Goal: Book appointment/travel/reservation

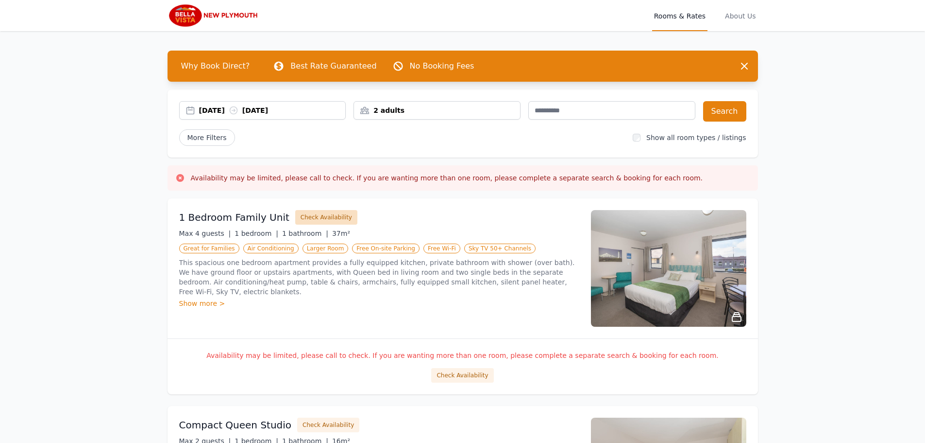
click at [318, 218] on button "Check Availability" at bounding box center [326, 217] width 62 height 15
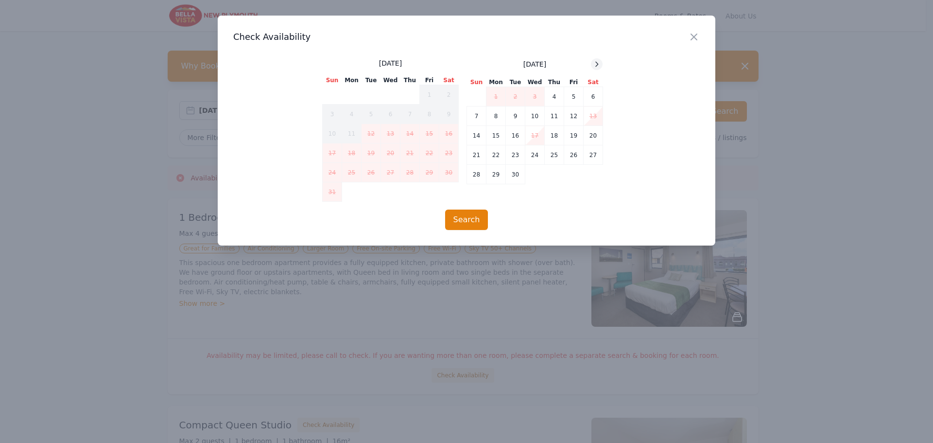
click at [596, 59] on div at bounding box center [597, 64] width 12 height 12
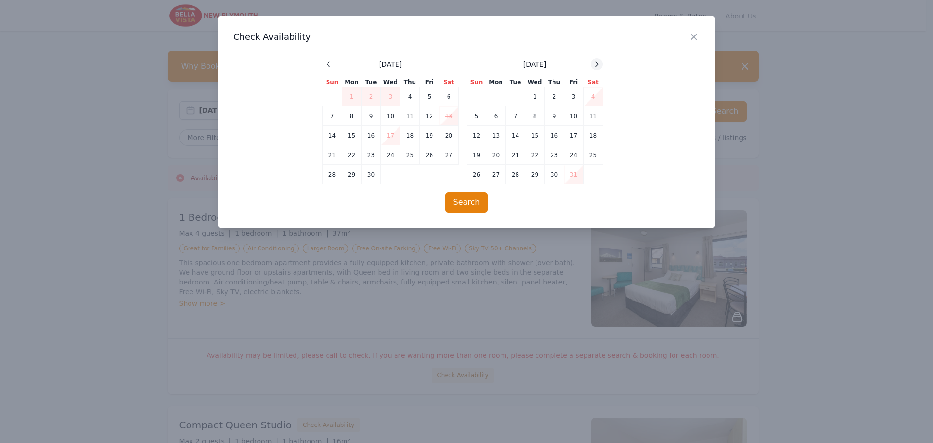
click at [597, 61] on icon at bounding box center [597, 64] width 8 height 8
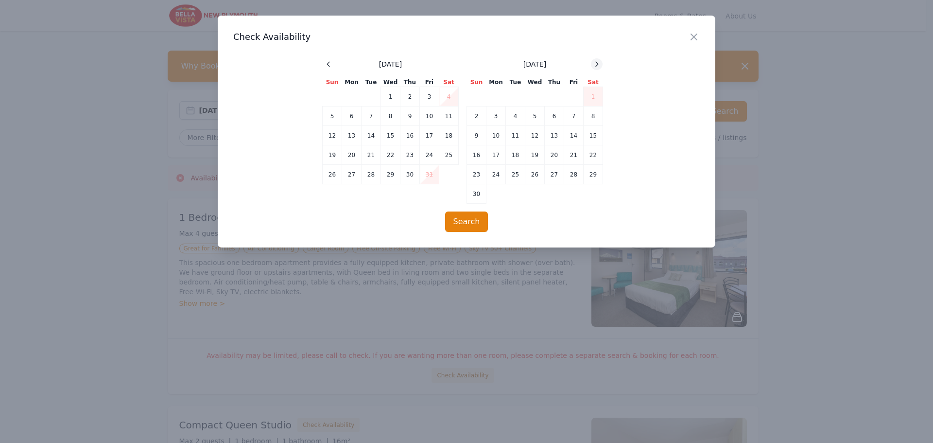
click at [597, 61] on icon at bounding box center [597, 64] width 8 height 8
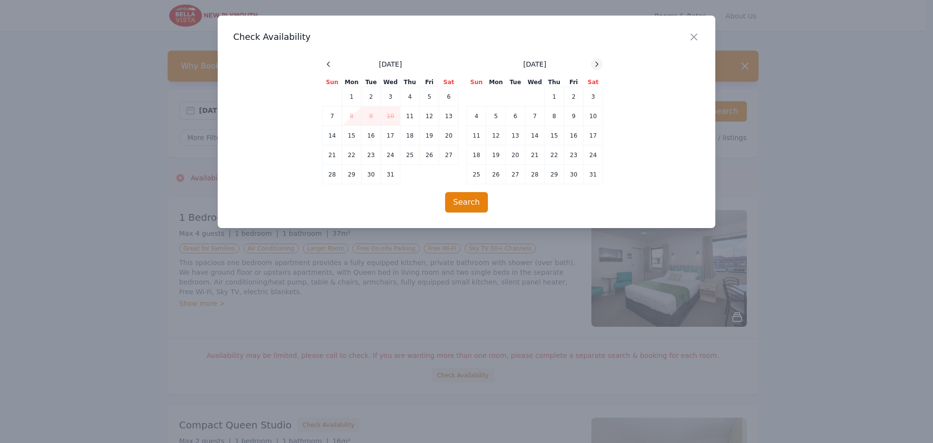
click at [597, 61] on icon at bounding box center [597, 64] width 8 height 8
click at [537, 153] on td "25" at bounding box center [534, 154] width 19 height 19
click at [597, 154] on td "28" at bounding box center [592, 154] width 19 height 19
click at [696, 36] on icon "button" at bounding box center [694, 37] width 12 height 12
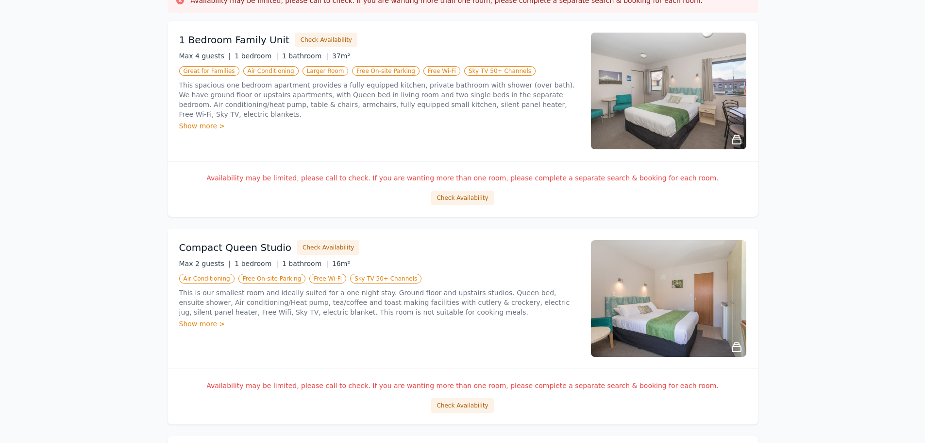
scroll to position [194, 0]
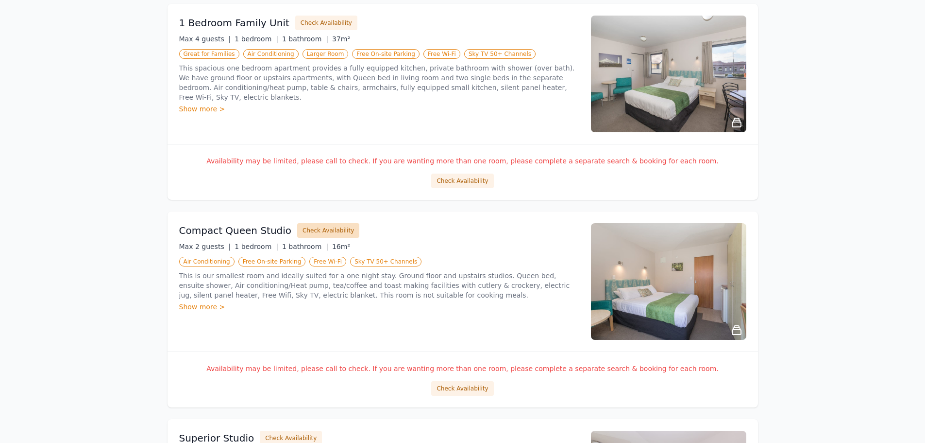
click at [328, 228] on button "Check Availability" at bounding box center [328, 230] width 62 height 15
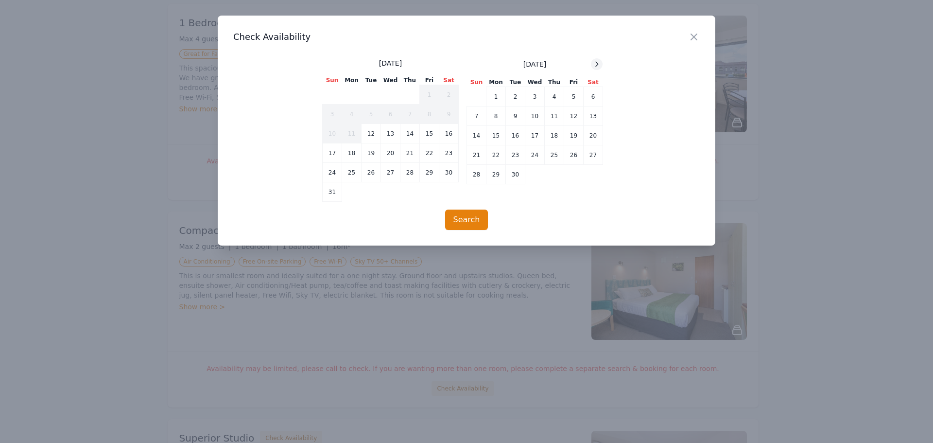
click at [597, 61] on icon at bounding box center [597, 64] width 8 height 8
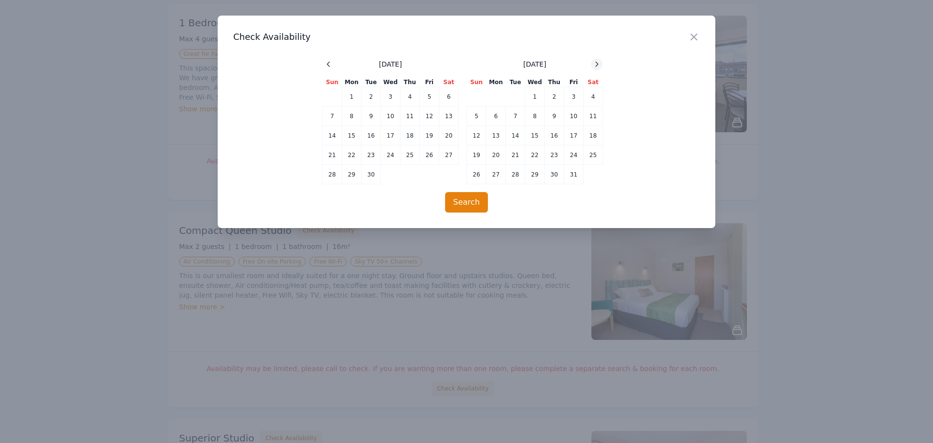
click at [597, 61] on icon at bounding box center [597, 64] width 8 height 8
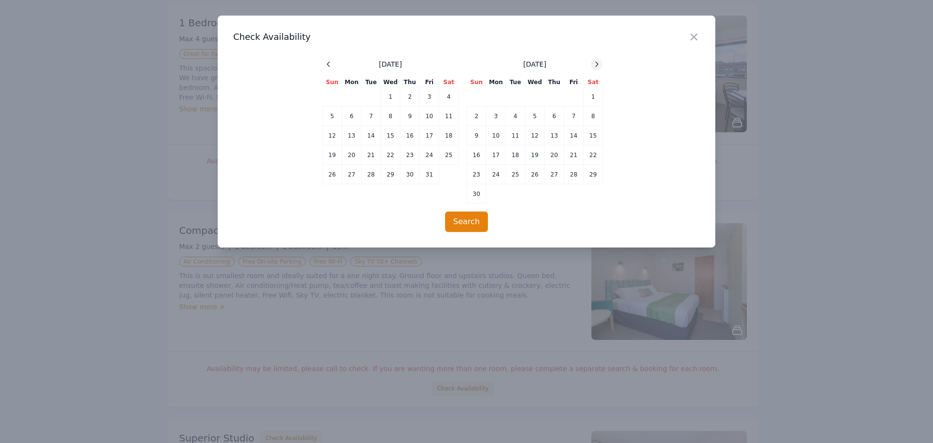
click at [597, 61] on icon at bounding box center [597, 64] width 8 height 8
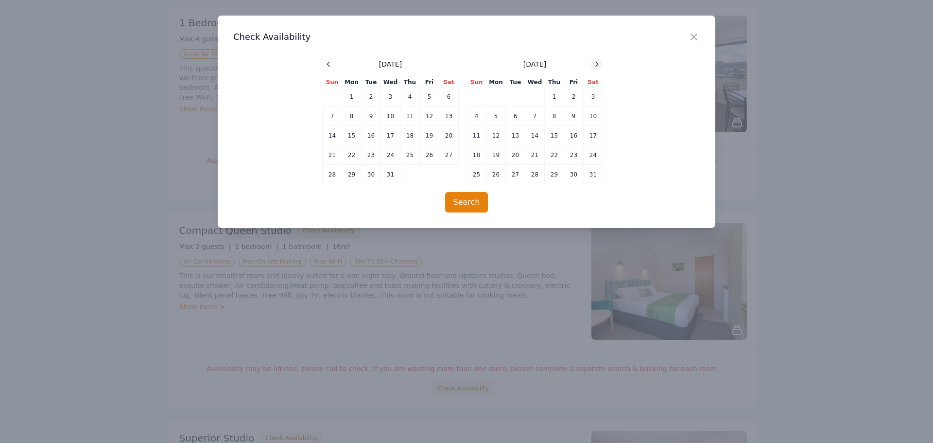
click at [597, 61] on icon at bounding box center [597, 64] width 8 height 8
drag, startPoint x: 695, startPoint y: 36, endPoint x: 682, endPoint y: 45, distance: 15.1
click at [692, 38] on icon "button" at bounding box center [694, 37] width 12 height 12
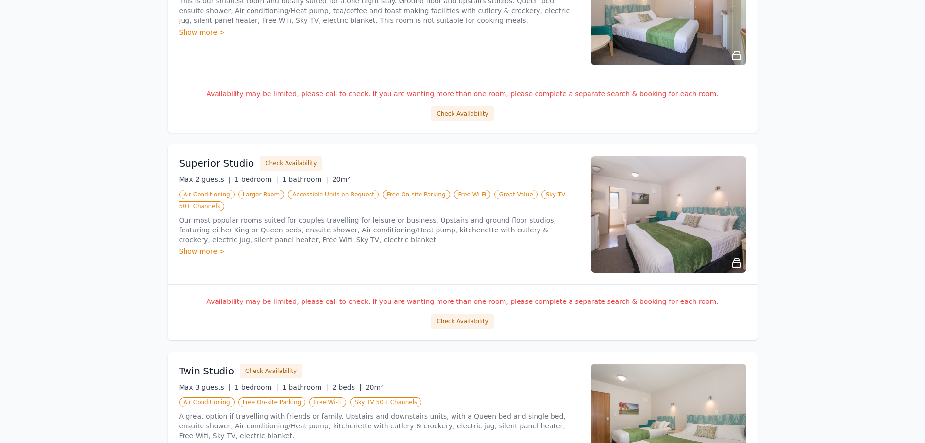
scroll to position [486, 0]
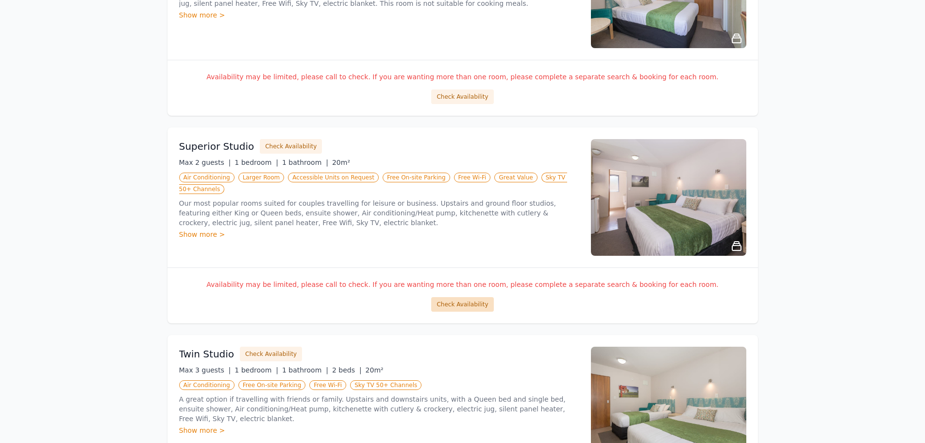
click at [465, 302] on button "Check Availability" at bounding box center [462, 304] width 62 height 15
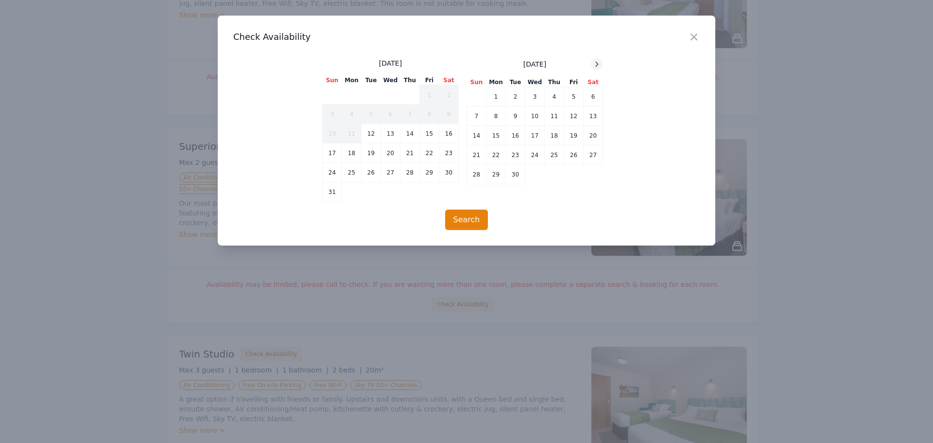
click at [597, 68] on icon at bounding box center [597, 64] width 8 height 8
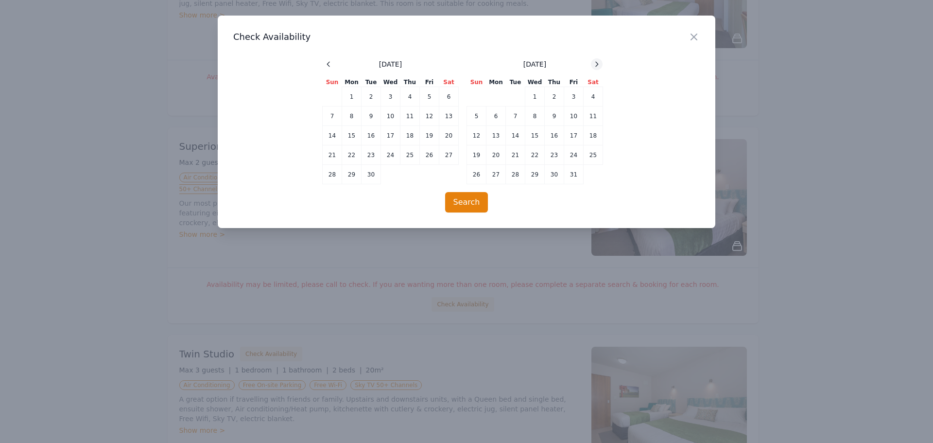
click at [597, 66] on icon at bounding box center [597, 64] width 8 height 8
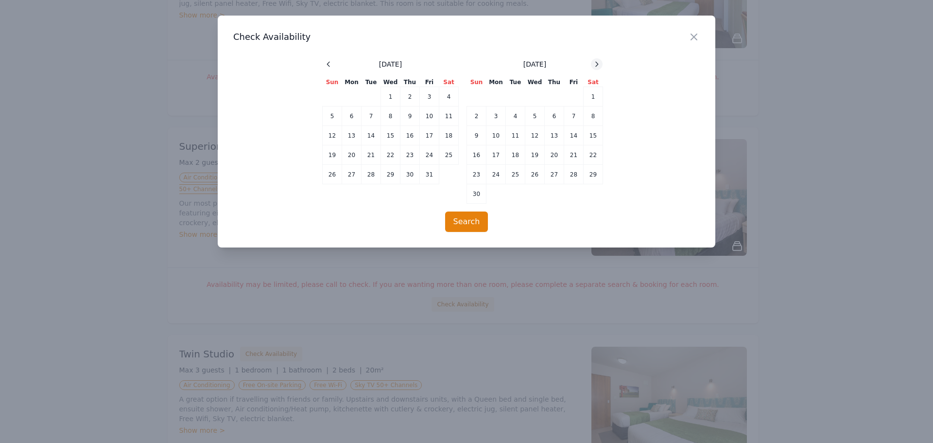
click at [597, 66] on icon at bounding box center [597, 64] width 8 height 8
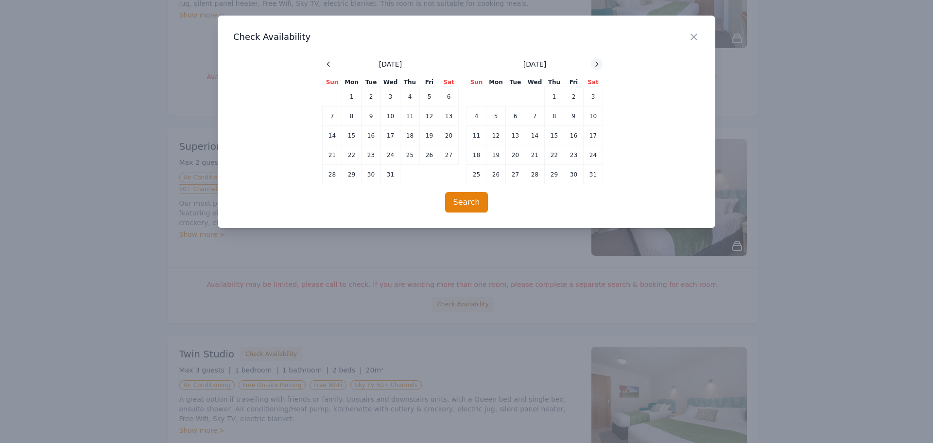
click at [597, 66] on icon at bounding box center [597, 64] width 8 height 8
click at [694, 37] on icon "button" at bounding box center [694, 37] width 6 height 6
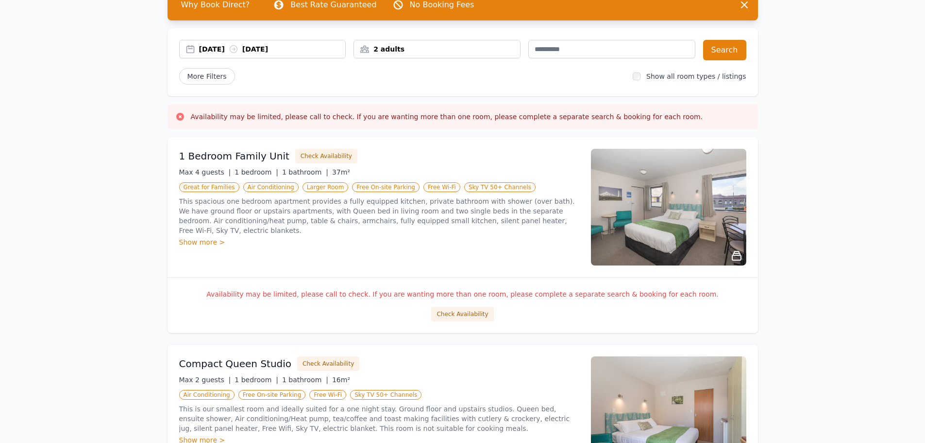
scroll to position [0, 0]
